Goal: Task Accomplishment & Management: Manage account settings

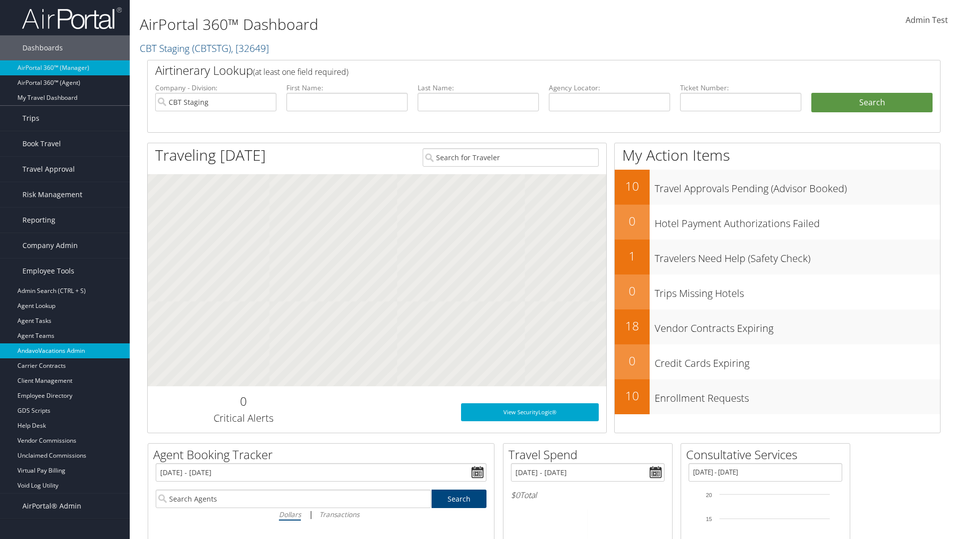
click at [65, 351] on link "AndavoVacations Admin" at bounding box center [65, 350] width 130 height 15
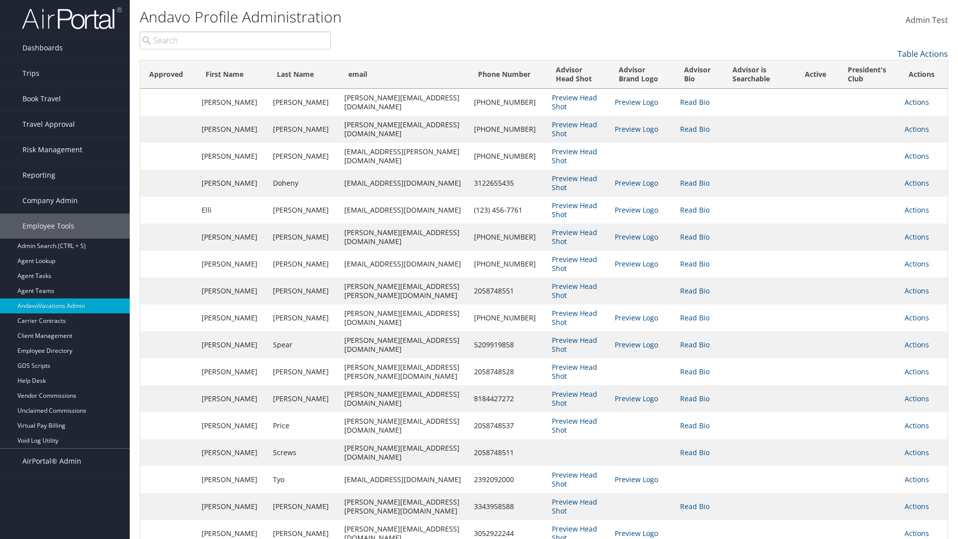
click at [914, 102] on link "Actions" at bounding box center [916, 101] width 24 height 9
click at [868, 134] on link "Edit" at bounding box center [869, 133] width 109 height 17
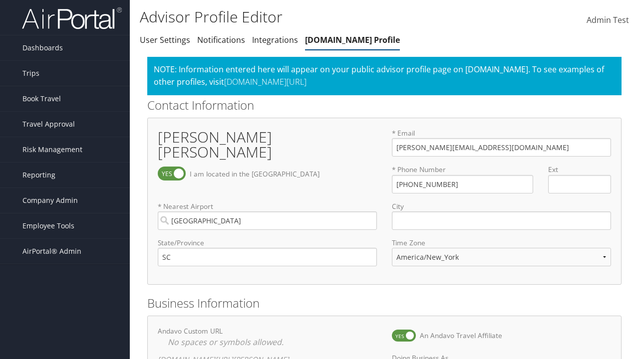
select select "153"
